Goal: Task Accomplishment & Management: Use online tool/utility

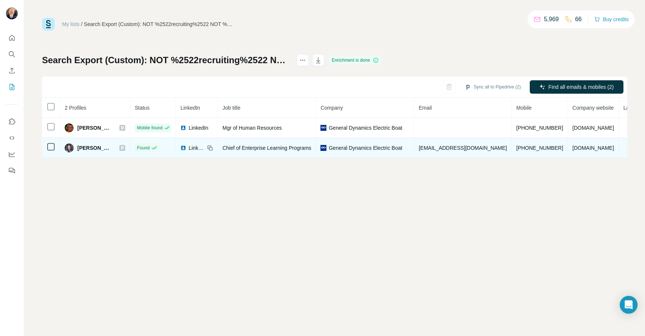
click at [89, 149] on span "Kelsey Fast" at bounding box center [94, 147] width 35 height 7
copy div "Kelsey Fast"
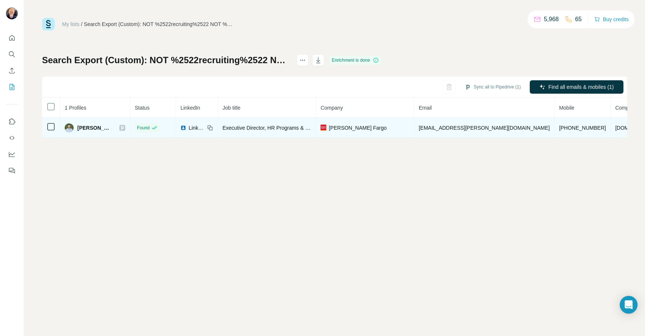
click at [80, 124] on span "Matt Allison" at bounding box center [94, 127] width 35 height 7
copy div "Matt Allison"
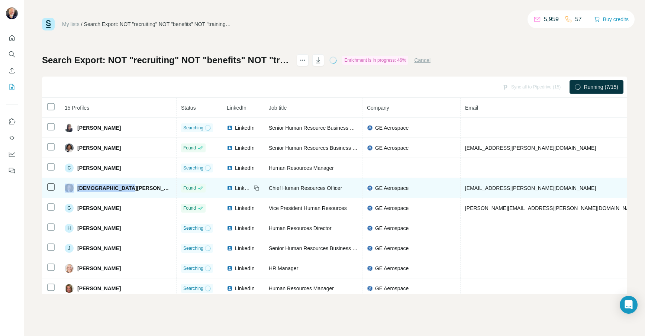
drag, startPoint x: 123, startPoint y: 188, endPoint x: 73, endPoint y: 188, distance: 49.8
click at [73, 188] on td "Christian Meisner" at bounding box center [118, 188] width 116 height 20
copy div "Christian Meisner"
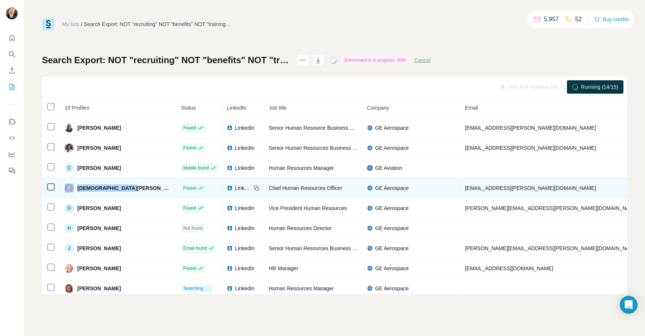
copy div "Christian Meisner"
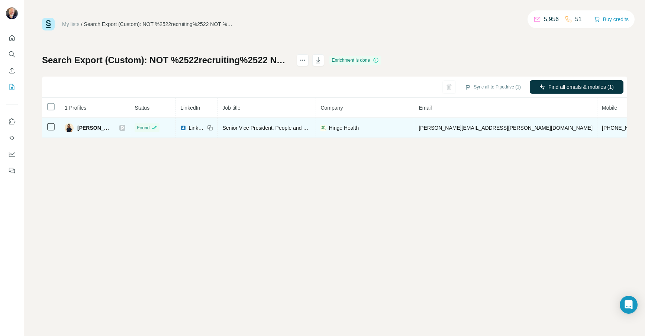
click at [99, 131] on span "[PERSON_NAME]" at bounding box center [94, 127] width 35 height 7
click at [100, 127] on span "Shobhna Upadhyaya" at bounding box center [94, 127] width 35 height 7
drag, startPoint x: 77, startPoint y: 126, endPoint x: 125, endPoint y: 124, distance: 48.0
click at [125, 124] on div "Shobhna Upadhyaya" at bounding box center [95, 127] width 61 height 9
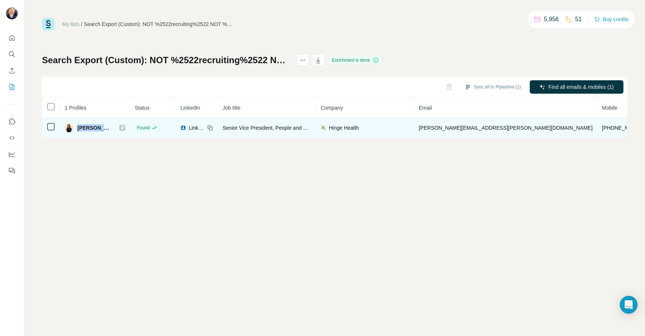
copy div "Shobhna Upadhyaya"
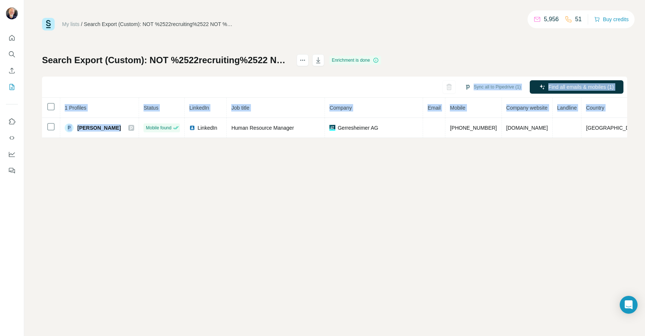
drag, startPoint x: 115, startPoint y: 130, endPoint x: 222, endPoint y: 94, distance: 112.4
click at [254, 94] on div "Sync all to Pipedrive (1) Find all emails & mobiles (1) 1 Profiles Status Linke…" at bounding box center [334, 107] width 585 height 61
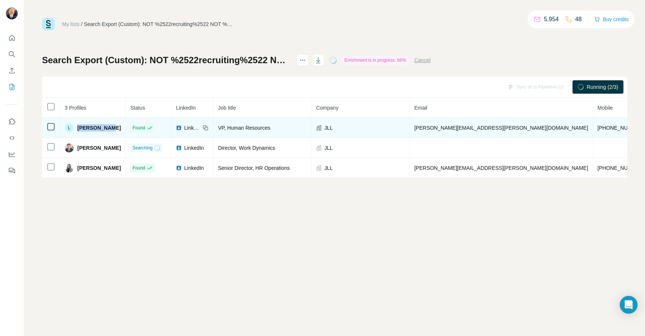
drag, startPoint x: 112, startPoint y: 129, endPoint x: 68, endPoint y: 133, distance: 44.5
click at [68, 133] on td "L Laura Adams" at bounding box center [92, 128] width 65 height 20
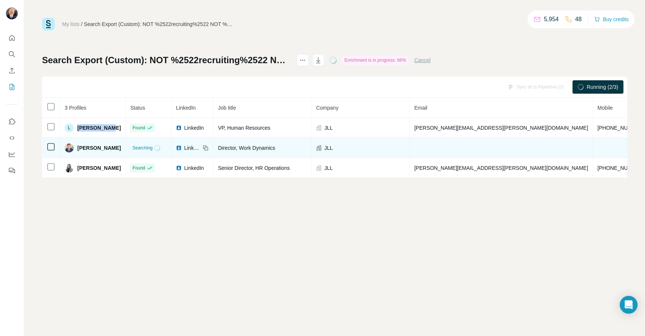
copy div "Laura Adams"
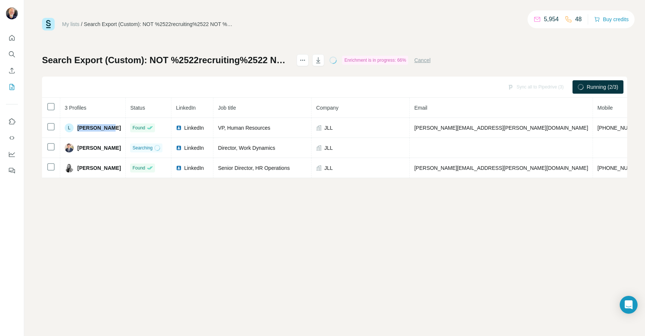
copy div "Laura Adams"
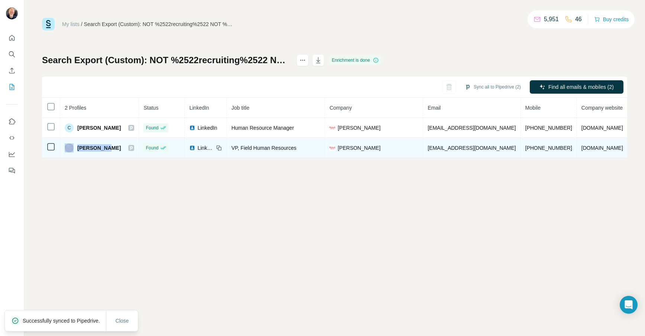
drag, startPoint x: 106, startPoint y: 149, endPoint x: 73, endPoint y: 149, distance: 32.7
click at [73, 149] on div "[PERSON_NAME]" at bounding box center [100, 147] width 70 height 9
copy div "[PERSON_NAME]"
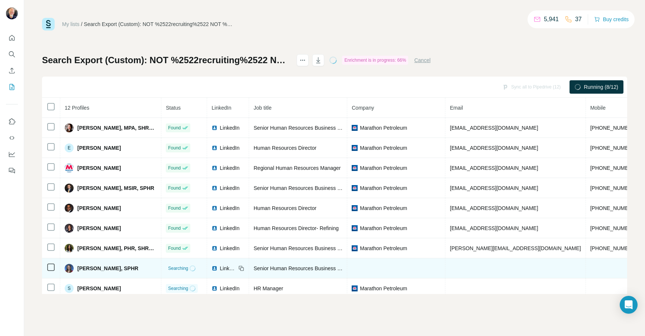
scroll to position [25, 0]
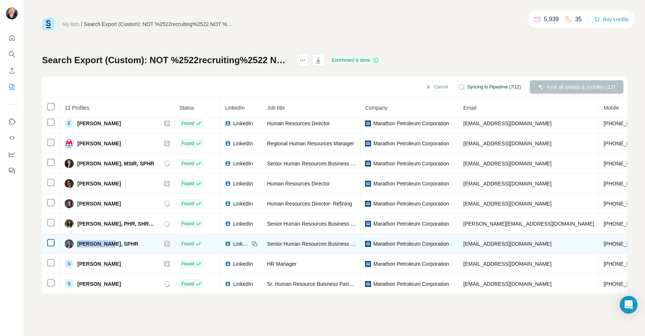
drag, startPoint x: 76, startPoint y: 242, endPoint x: 104, endPoint y: 246, distance: 28.9
click at [104, 246] on div "Nicole Hall, SPHR" at bounding box center [102, 243] width 74 height 9
copy span "Nicole Hall"
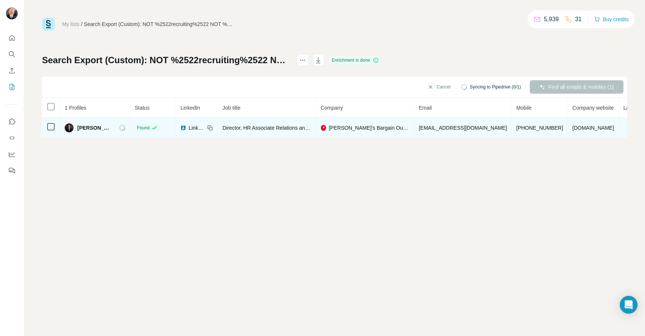
click at [90, 129] on span "[PERSON_NAME]" at bounding box center [94, 127] width 35 height 7
click at [90, 129] on span "Tracy Adams" at bounding box center [94, 127] width 35 height 7
copy div "Tracy Adams"
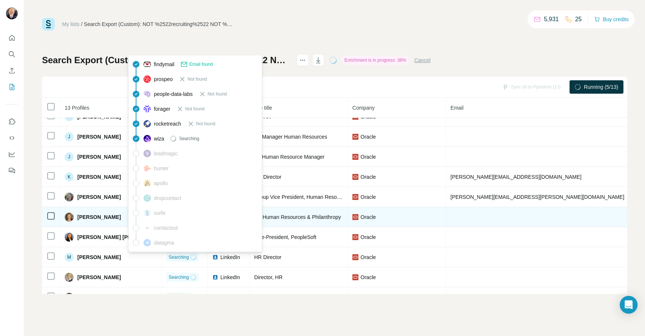
scroll to position [85, 0]
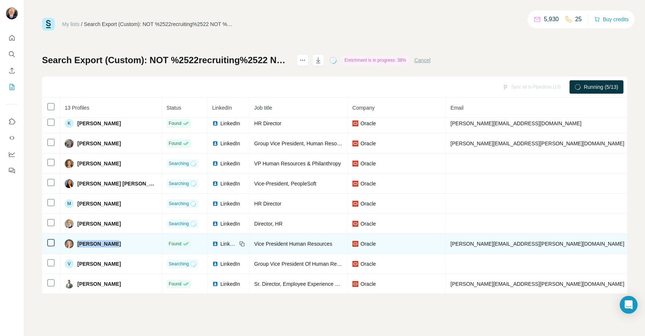
drag, startPoint x: 110, startPoint y: 243, endPoint x: 77, endPoint y: 244, distance: 32.7
click at [77, 244] on div "Tracie Meier" at bounding box center [111, 243] width 93 height 9
copy span "Tracie Meier"
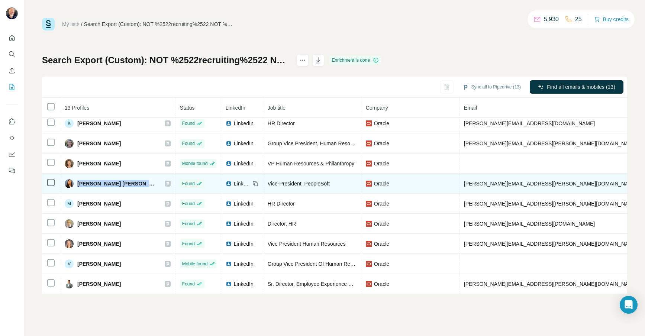
drag, startPoint x: 77, startPoint y: 182, endPoint x: 136, endPoint y: 191, distance: 60.5
click at [136, 191] on td "Mary June Dorsey" at bounding box center [117, 184] width 115 height 20
copy div "Mary June Dorsey"
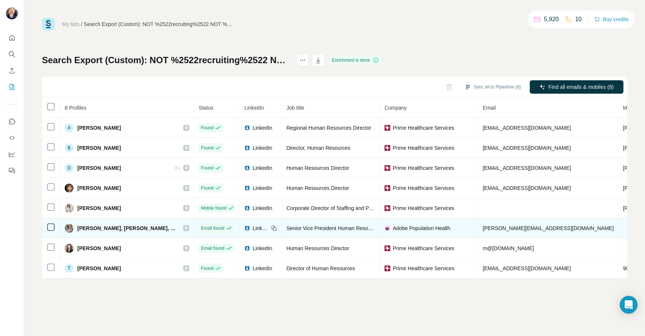
click at [112, 228] on span "[PERSON_NAME], [PERSON_NAME], SPHR" at bounding box center [126, 228] width 99 height 7
drag, startPoint x: 77, startPoint y: 228, endPoint x: 122, endPoint y: 229, distance: 45.0
click at [122, 229] on div "[PERSON_NAME], [PERSON_NAME], SPHR" at bounding box center [120, 228] width 111 height 9
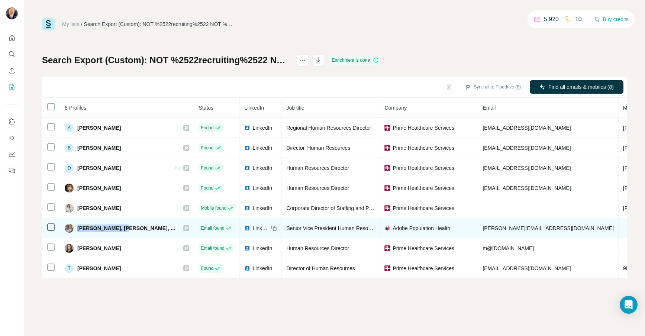
copy span "[PERSON_NAME],"
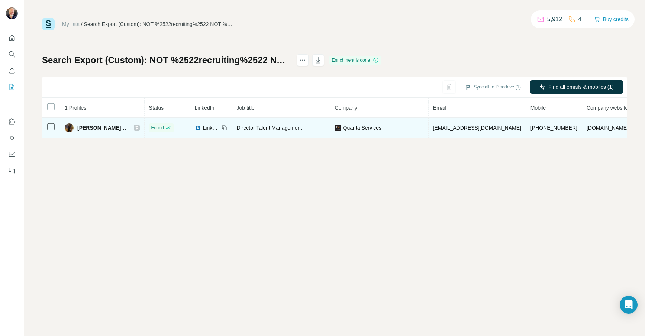
click at [88, 128] on span "[PERSON_NAME], CDR" at bounding box center [101, 127] width 49 height 7
copy div "[PERSON_NAME], CDR"
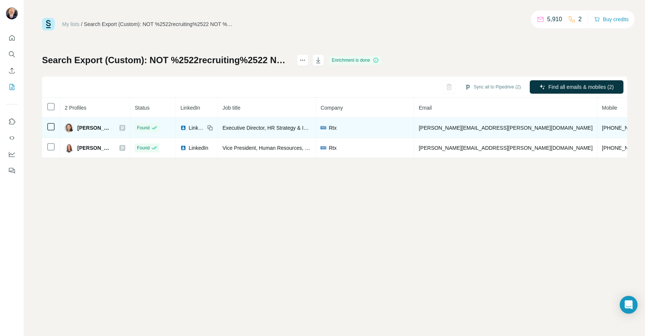
click at [86, 129] on span "[PERSON_NAME]" at bounding box center [94, 127] width 35 height 7
copy div "[PERSON_NAME]"
